Goal: Information Seeking & Learning: Check status

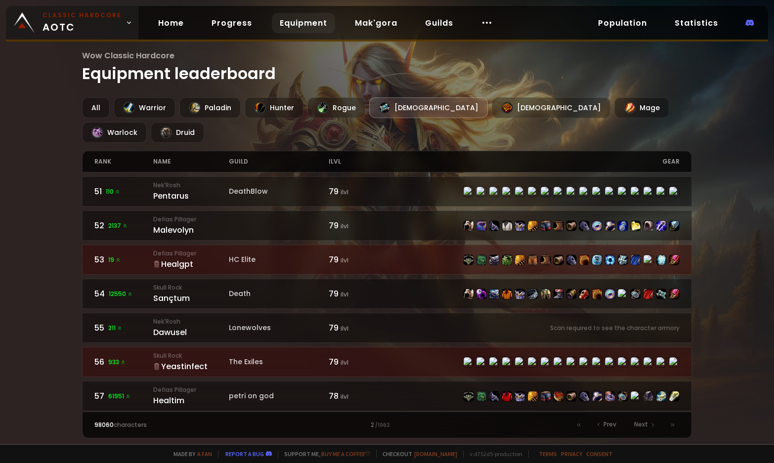
click at [100, 25] on span "Classic Hardcore AOTC" at bounding box center [82, 23] width 79 height 24
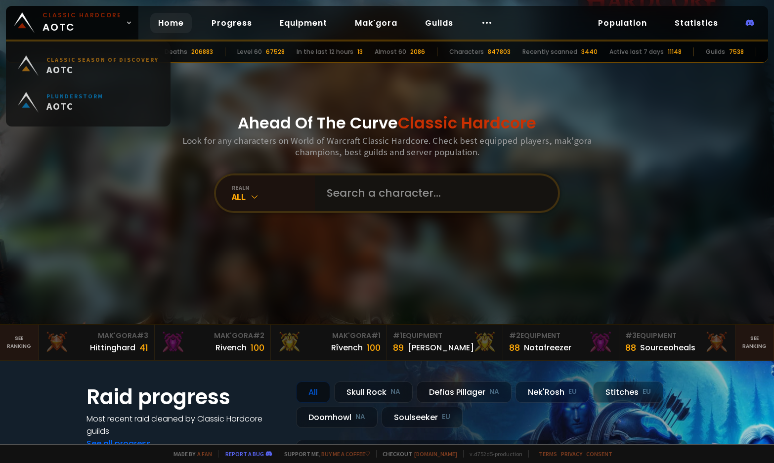
click at [333, 193] on input "text" at bounding box center [433, 193] width 225 height 36
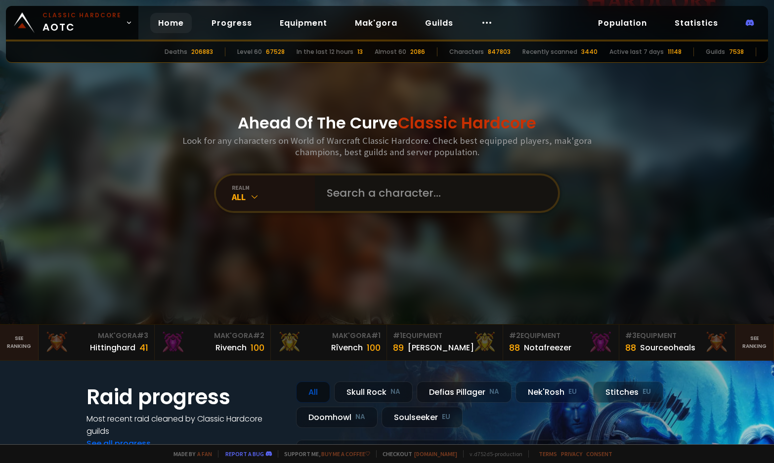
drag, startPoint x: 339, startPoint y: 191, endPoint x: 330, endPoint y: 194, distance: 8.9
click at [339, 191] on input "text" at bounding box center [433, 193] width 225 height 36
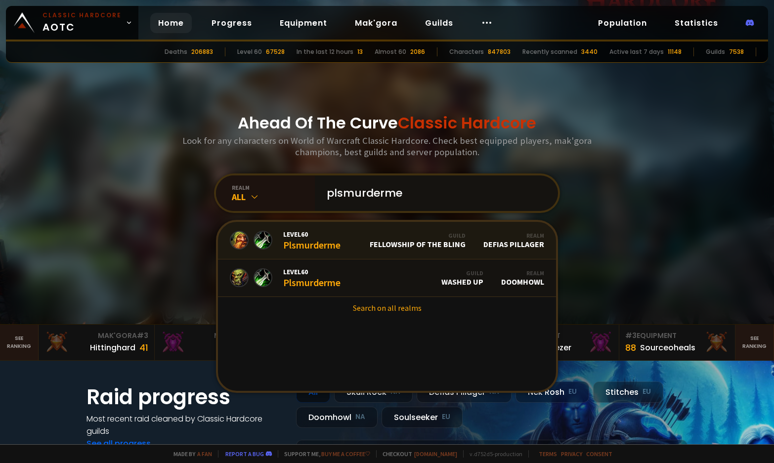
type input "plsmurderme"
click at [366, 248] on link "Level 60 Plsmurderme Guild Fellowship of the Bling Realm Defias Pillager" at bounding box center [387, 241] width 338 height 38
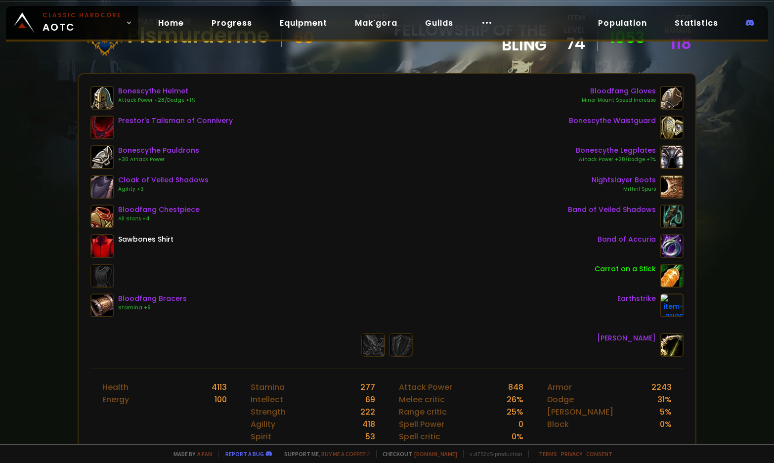
scroll to position [99, 0]
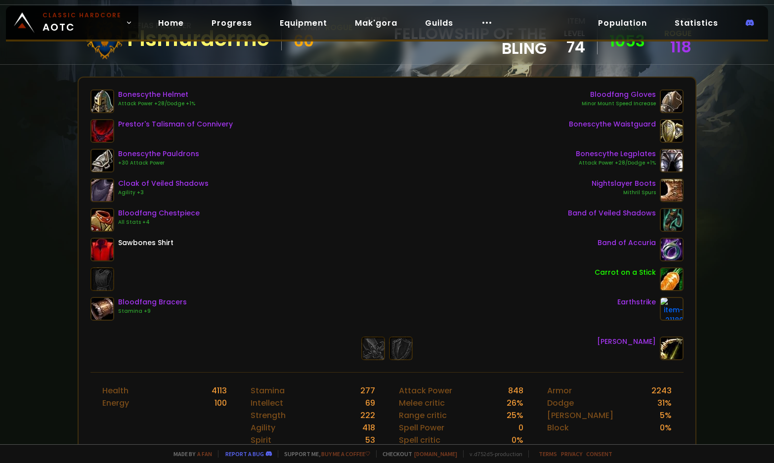
click at [316, 202] on div "Bonescythe Helmet Attack Power +28/Dodge +1% Prestor's Talisman of Connivery Bo…" at bounding box center [387, 204] width 594 height 231
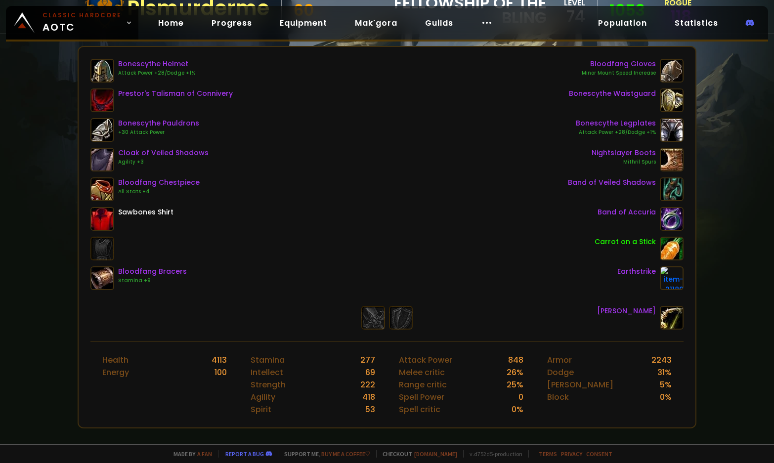
scroll to position [148, 0]
